Goal: Navigation & Orientation: Find specific page/section

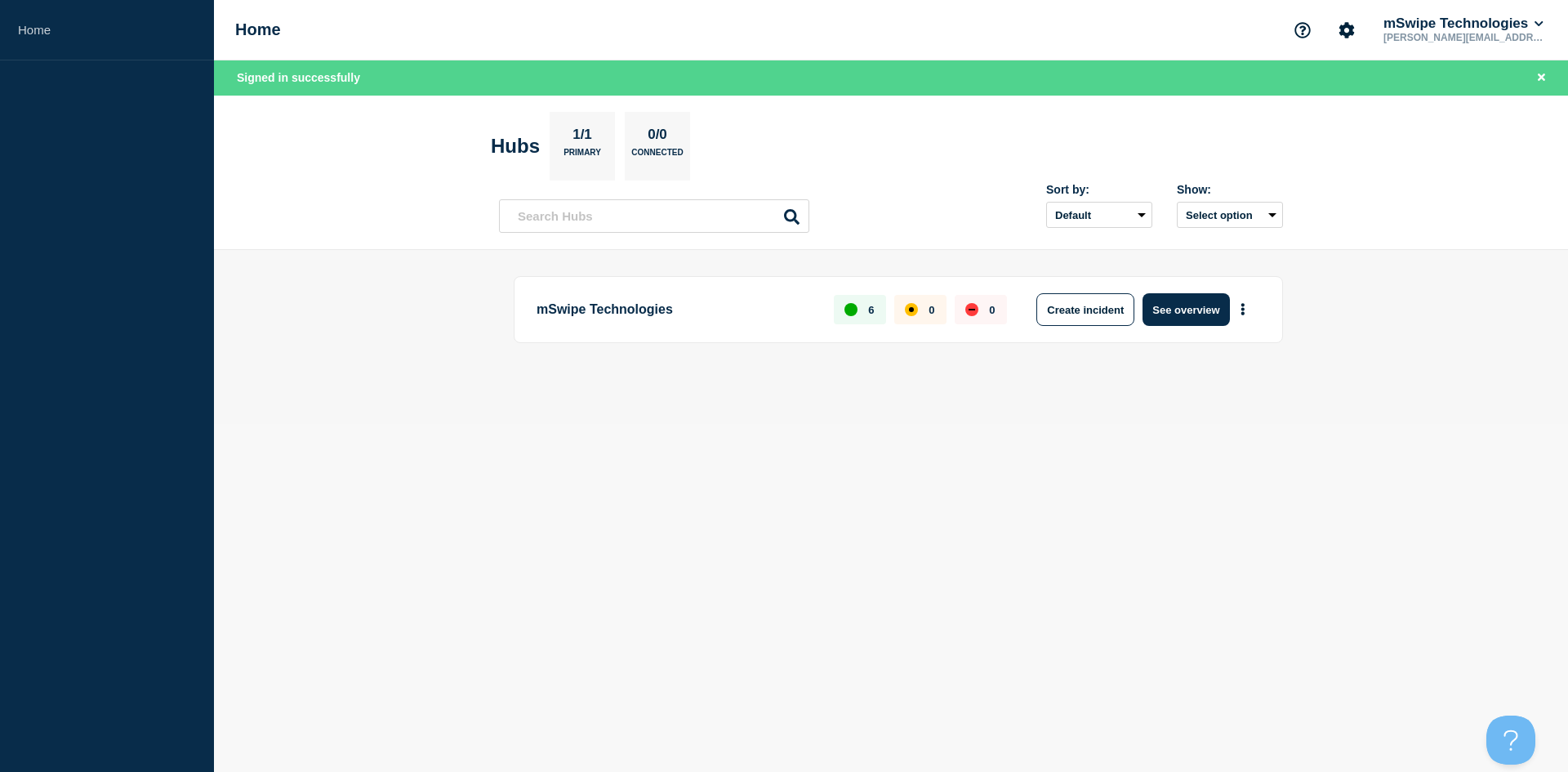
click at [717, 434] on body "Home Home mSwipe Technologies [PERSON_NAME][EMAIL_ADDRESS][DOMAIN_NAME] Signed …" at bounding box center [784, 386] width 1568 height 772
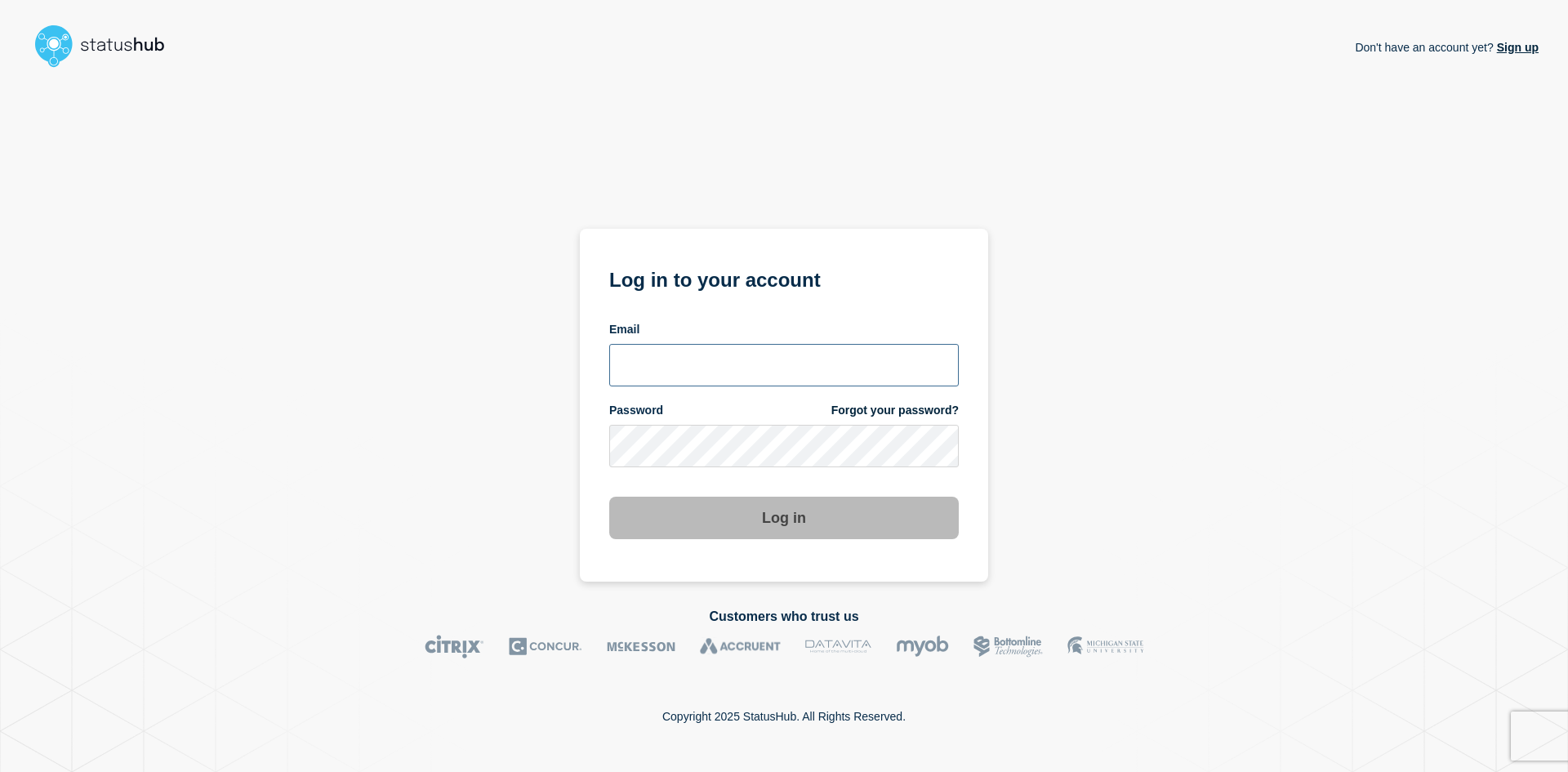
click at [807, 365] on input "email input" at bounding box center [783, 365] width 349 height 43
type input "[PERSON_NAME][EMAIL_ADDRESS][DOMAIN_NAME]"
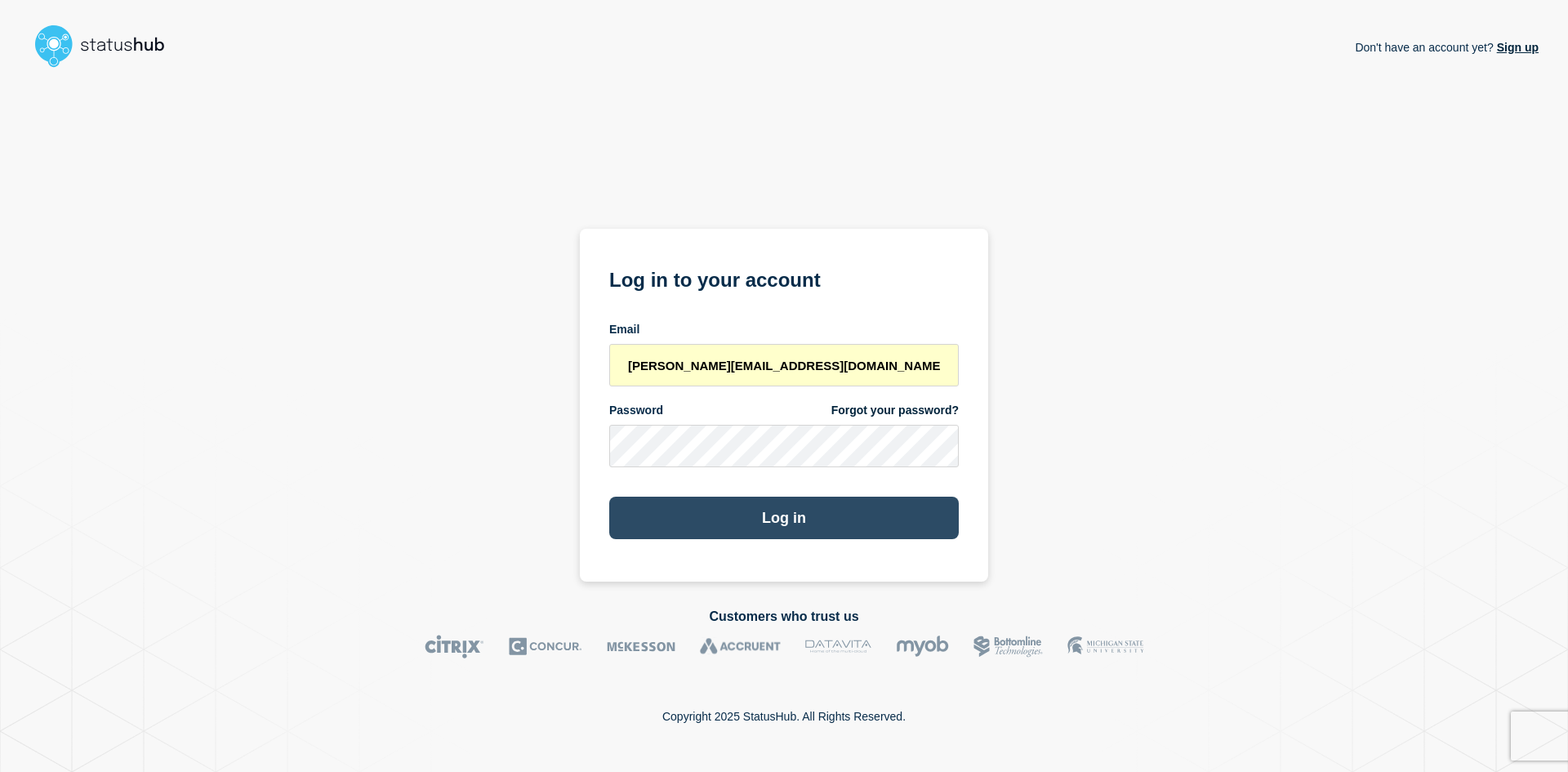
click at [751, 509] on button "Log in" at bounding box center [783, 518] width 349 height 43
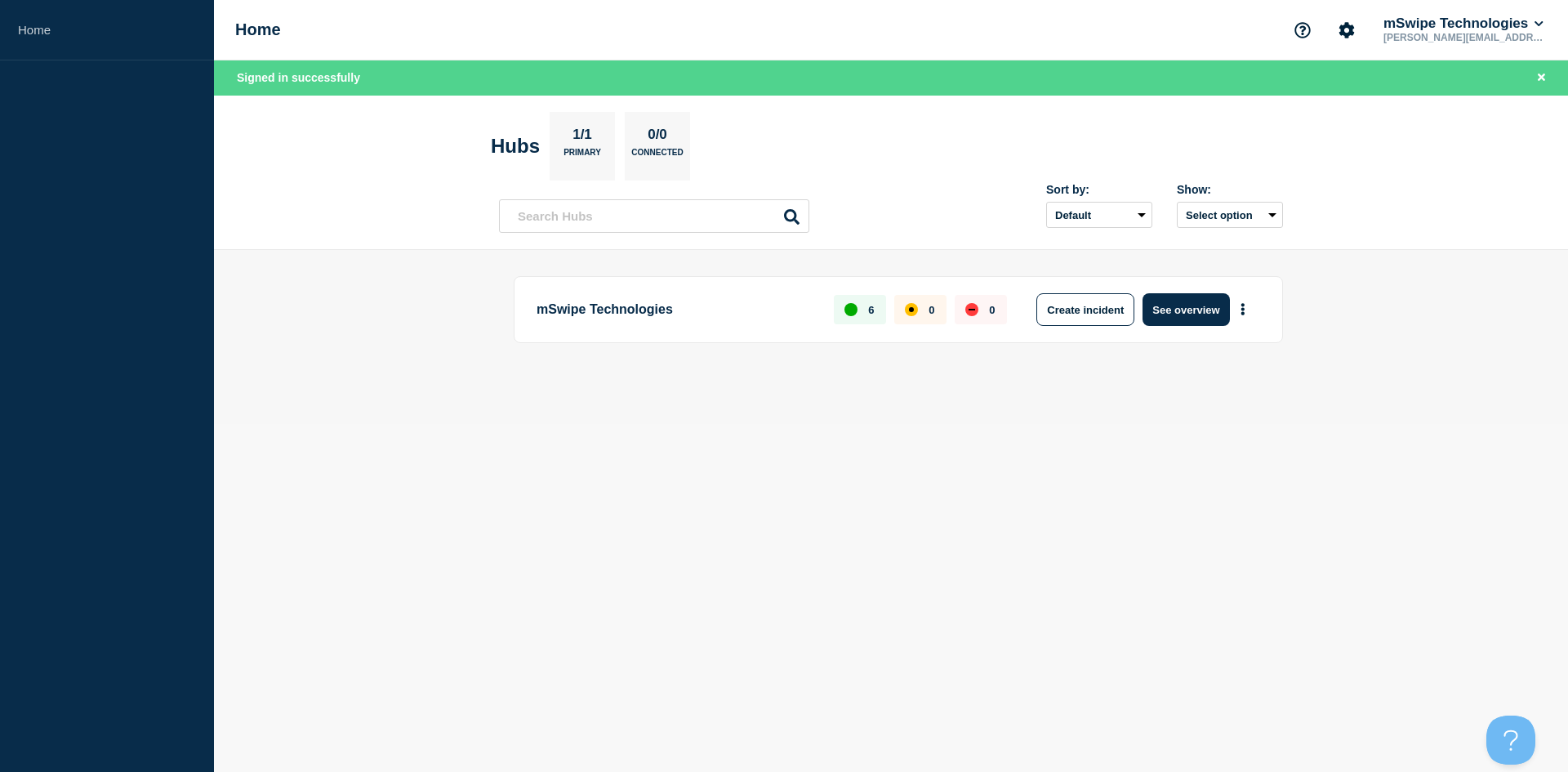
click at [828, 445] on body "Home Home mSwipe Technologies gilberto@mswipe.ca Signed in successfully Hubs 1/…" at bounding box center [784, 386] width 1568 height 772
click at [761, 469] on body "Home Home mSwipe Technologies gilberto@mswipe.ca Signed in successfully Hubs 1/…" at bounding box center [784, 386] width 1568 height 772
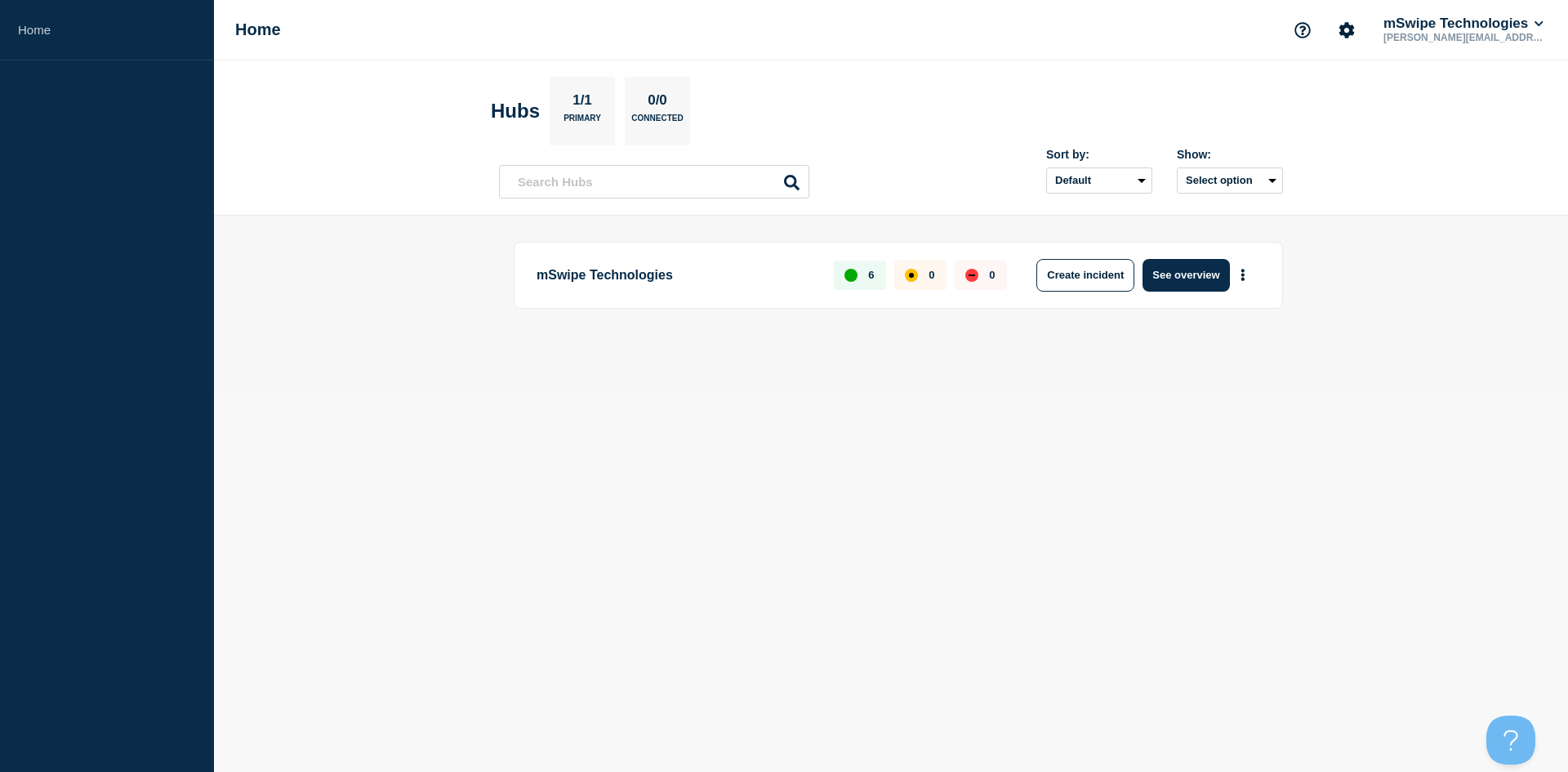
click at [727, 273] on p "mSwipe Technologies" at bounding box center [676, 275] width 279 height 32
click at [59, 37] on link "Home" at bounding box center [107, 30] width 214 height 61
click at [729, 369] on main "mSwipe Technologies 6 0 0 Create incident See overview" at bounding box center [891, 303] width 1354 height 174
